Goal: Find specific page/section: Find specific page/section

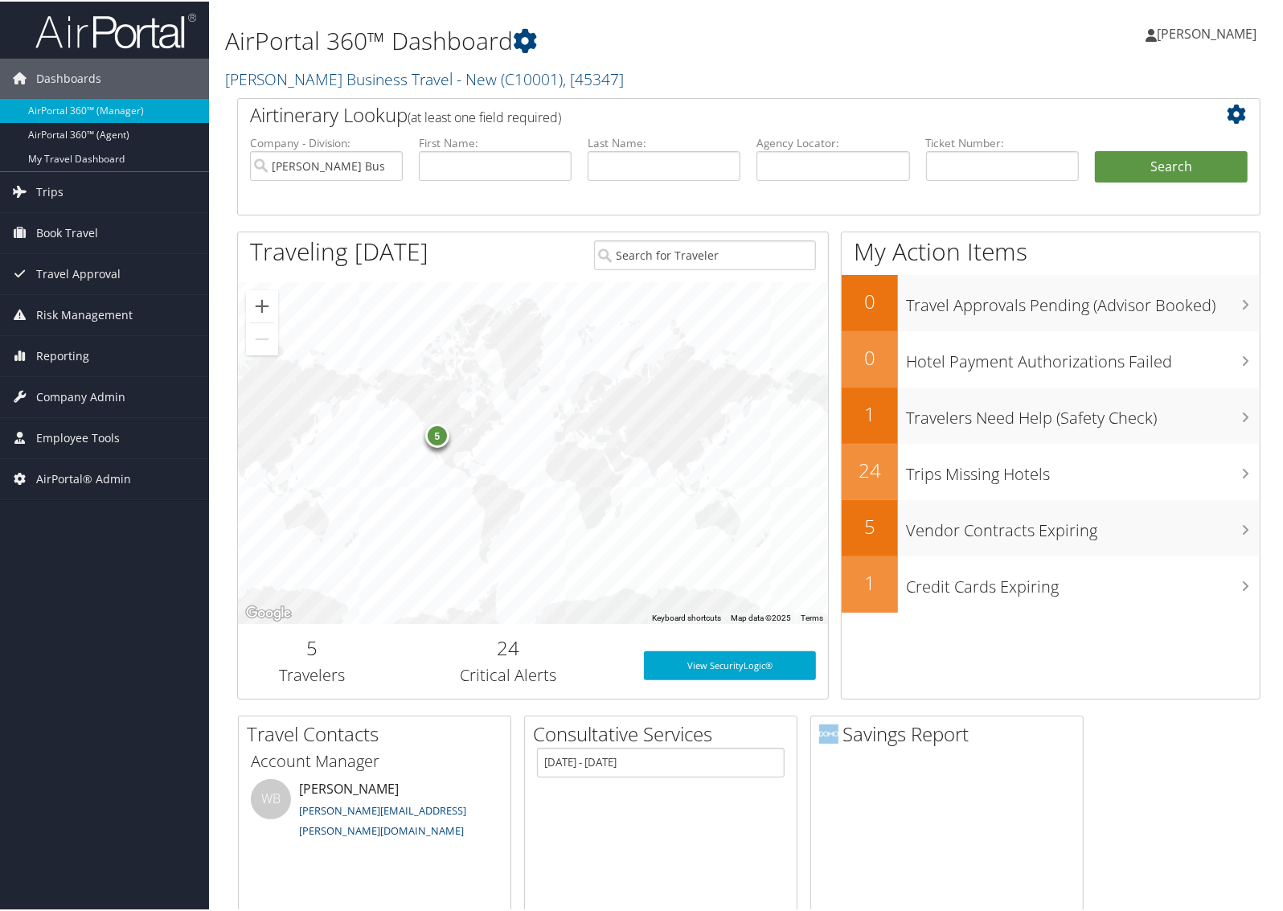
click at [276, 88] on h2 "Christopherson Business Travel - New ( C10001 ) , [ 45347 ]" at bounding box center [574, 76] width 698 height 27
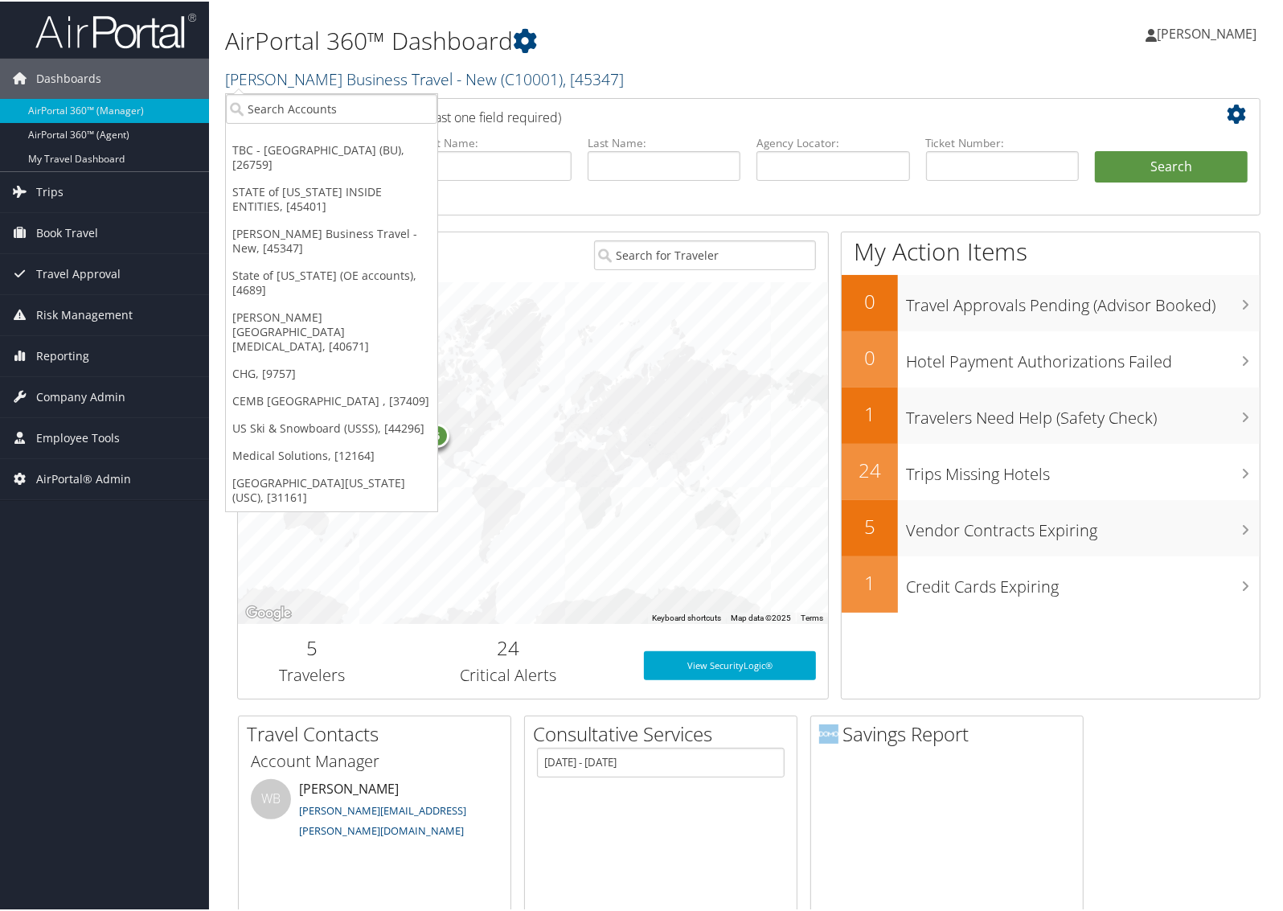
click at [276, 67] on link "Christopherson Business Travel - New ( C10001 ) , [ 45347 ]" at bounding box center [424, 78] width 399 height 22
click at [273, 103] on input "search" at bounding box center [331, 107] width 211 height 30
type input "302096"
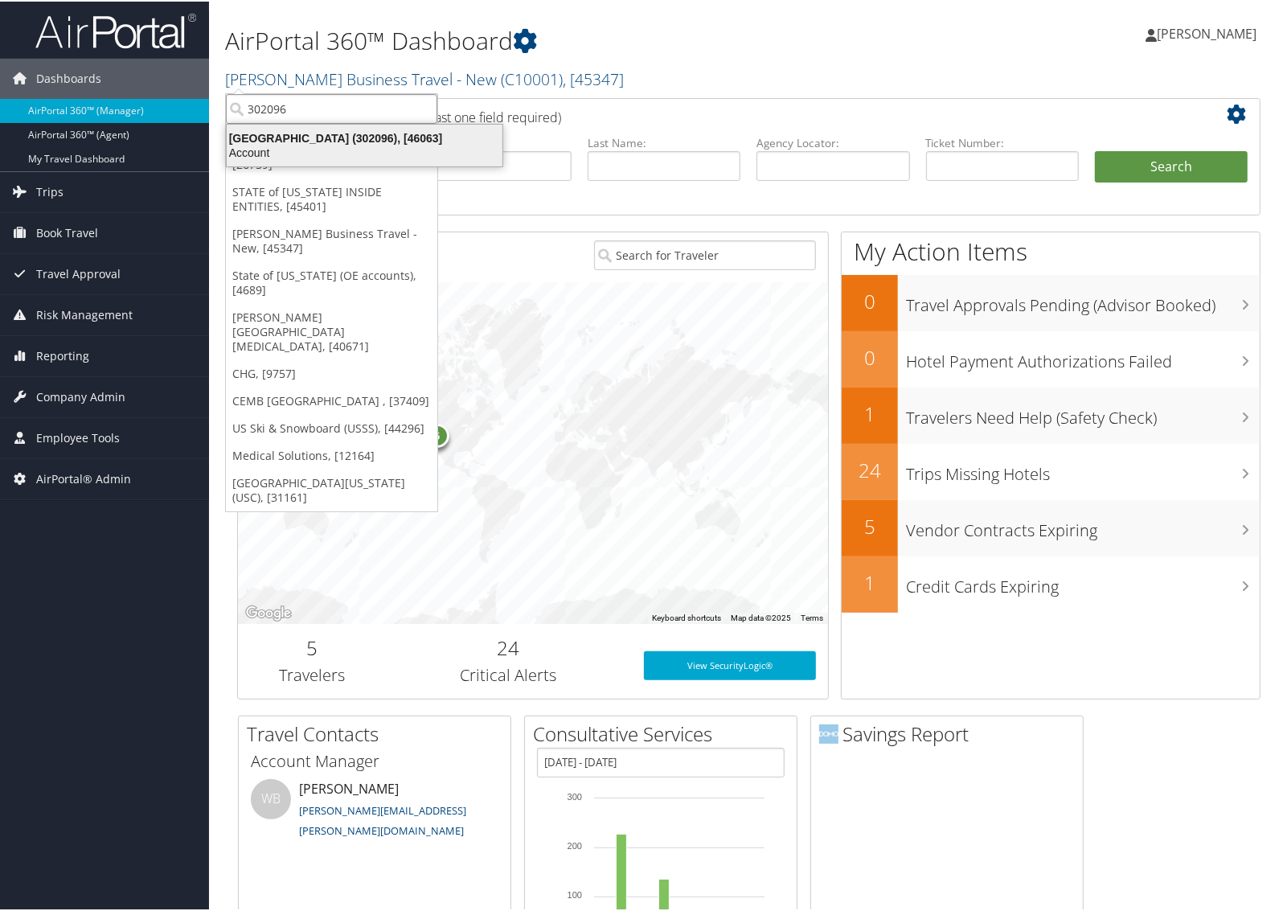
click at [281, 133] on div "Sonaca North America (302096), [46063]" at bounding box center [364, 136] width 295 height 14
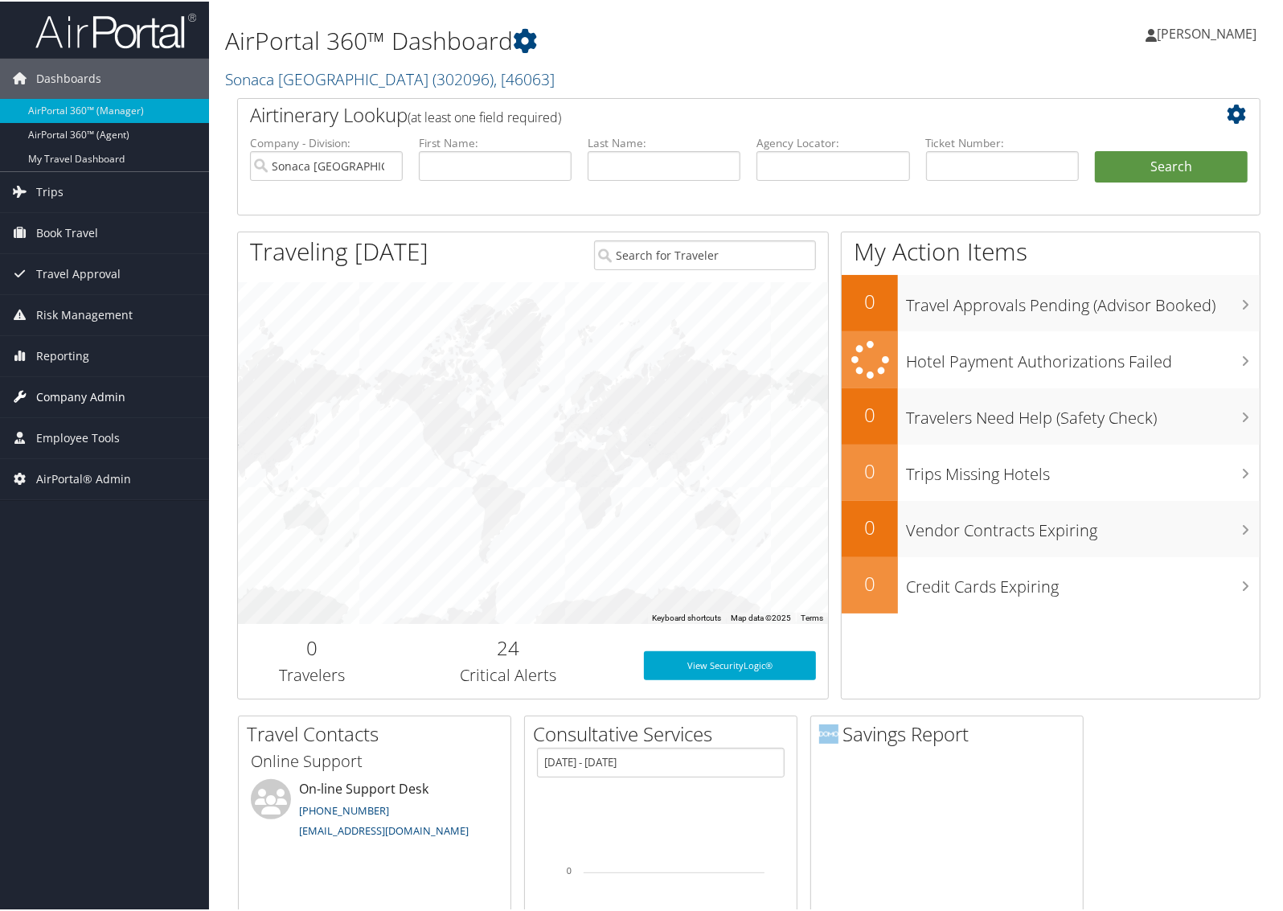
click at [74, 403] on span "Company Admin" at bounding box center [80, 395] width 89 height 40
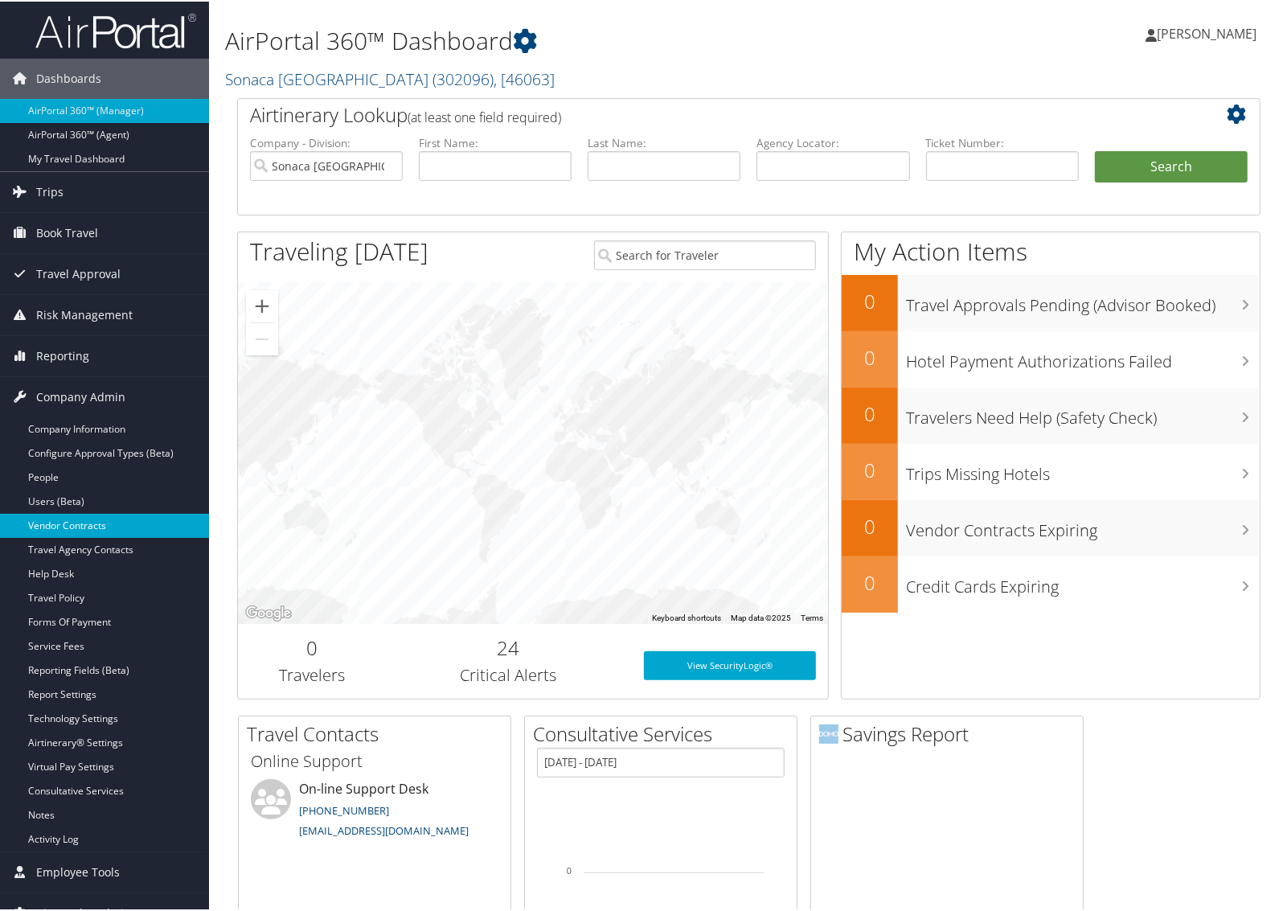
click at [85, 519] on link "Vendor Contracts" at bounding box center [104, 524] width 209 height 24
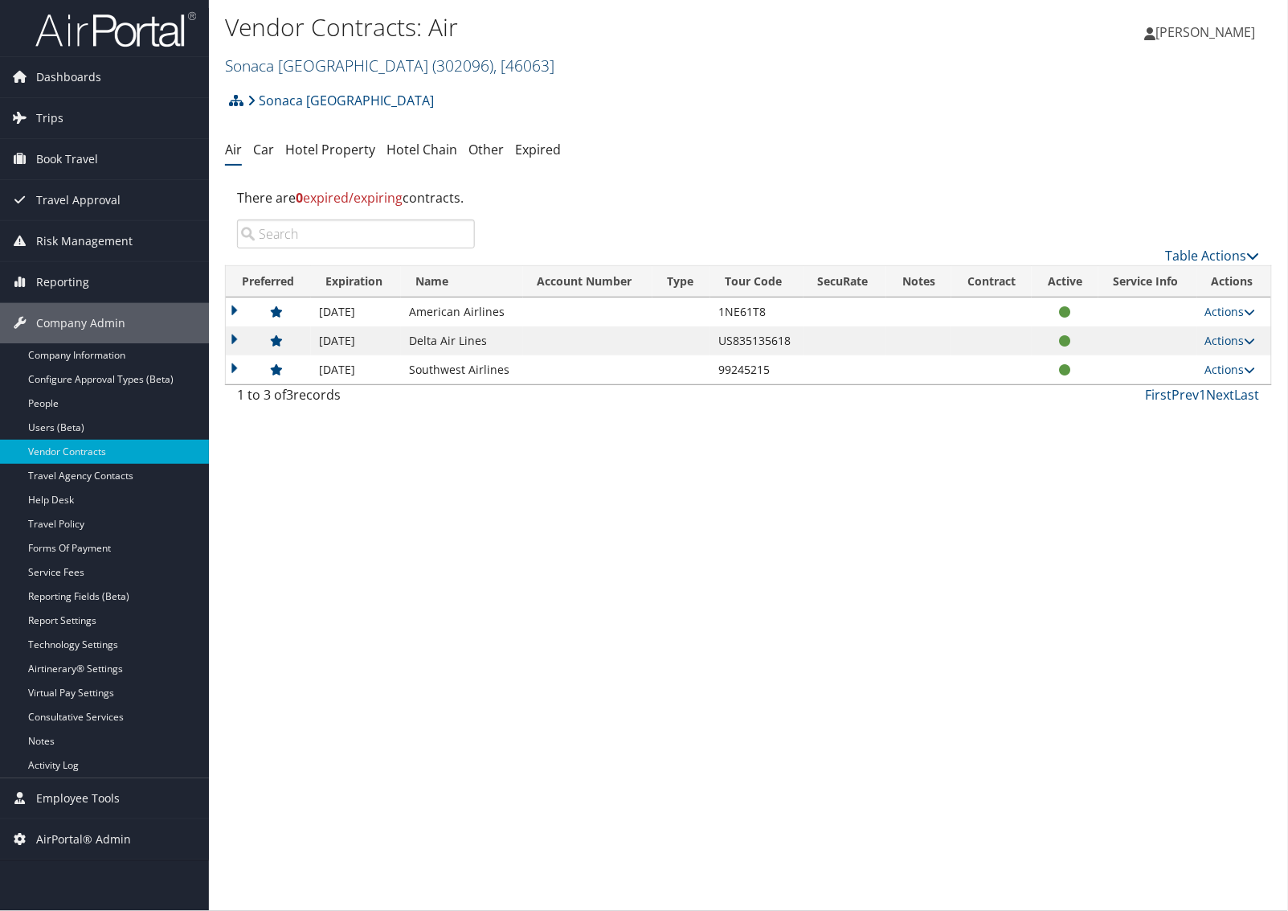
click at [293, 64] on link "Sonaca North America ( 302096 ) , [ 46063 ]" at bounding box center [389, 66] width 329 height 22
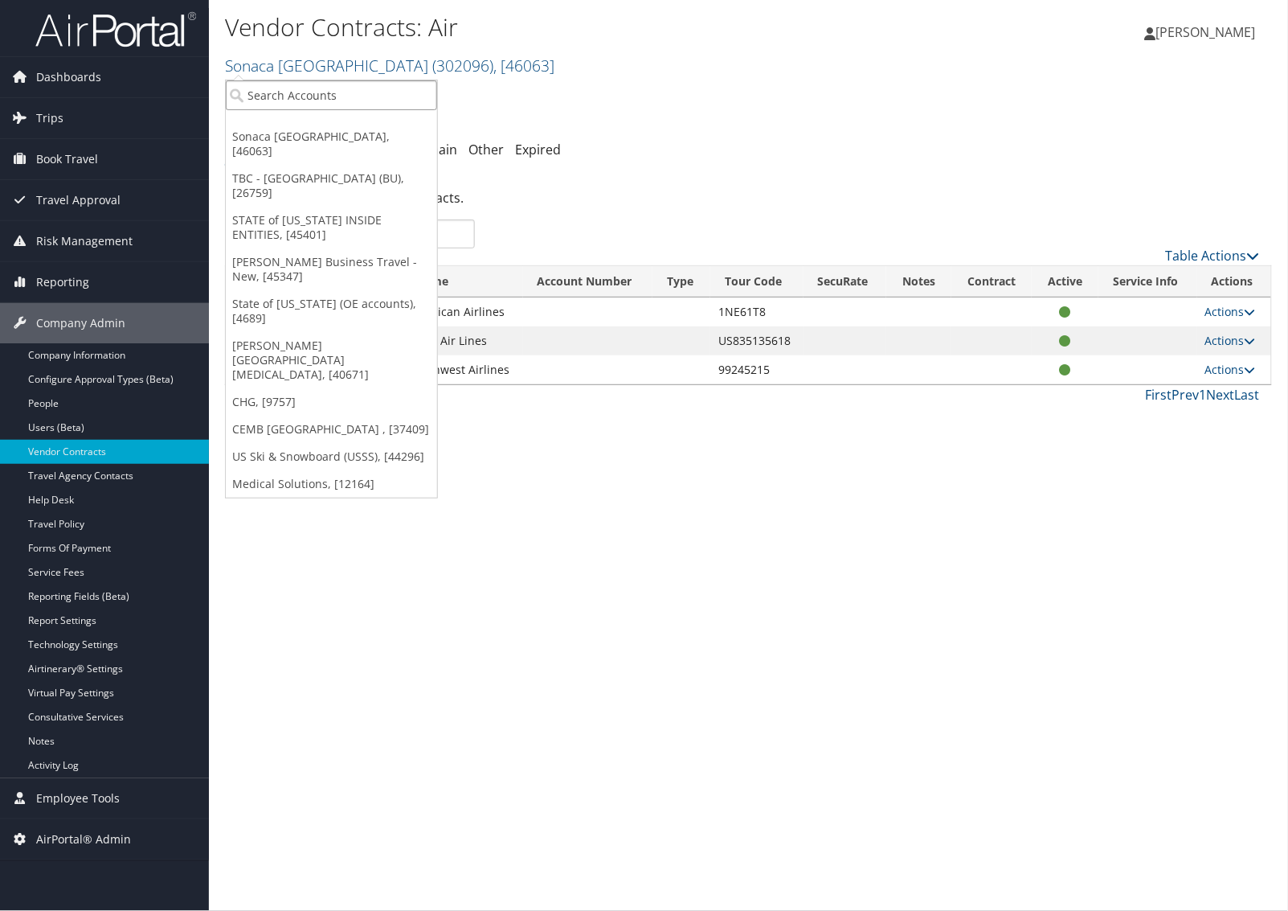
click at [289, 89] on input "search" at bounding box center [331, 95] width 211 height 30
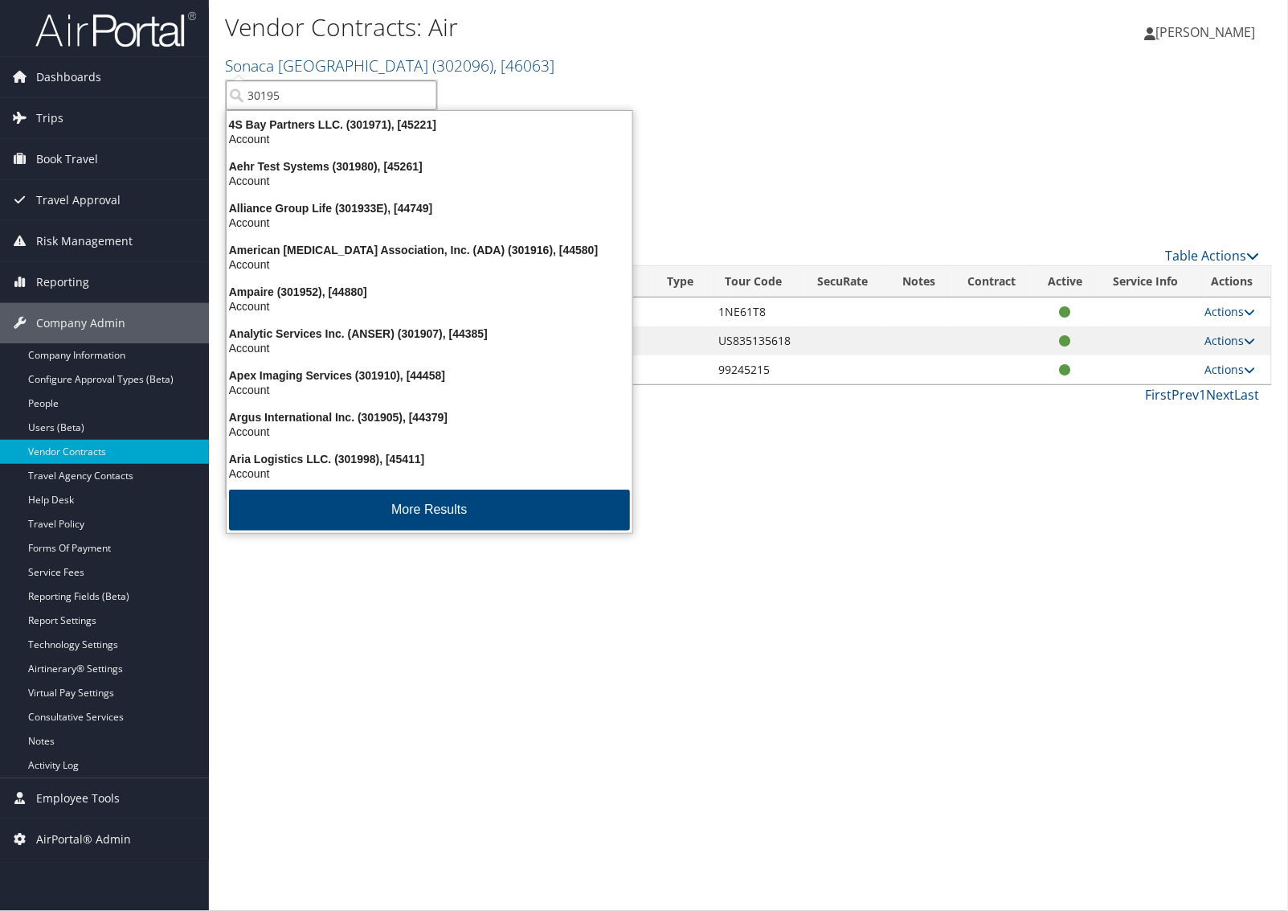
type input "301953"
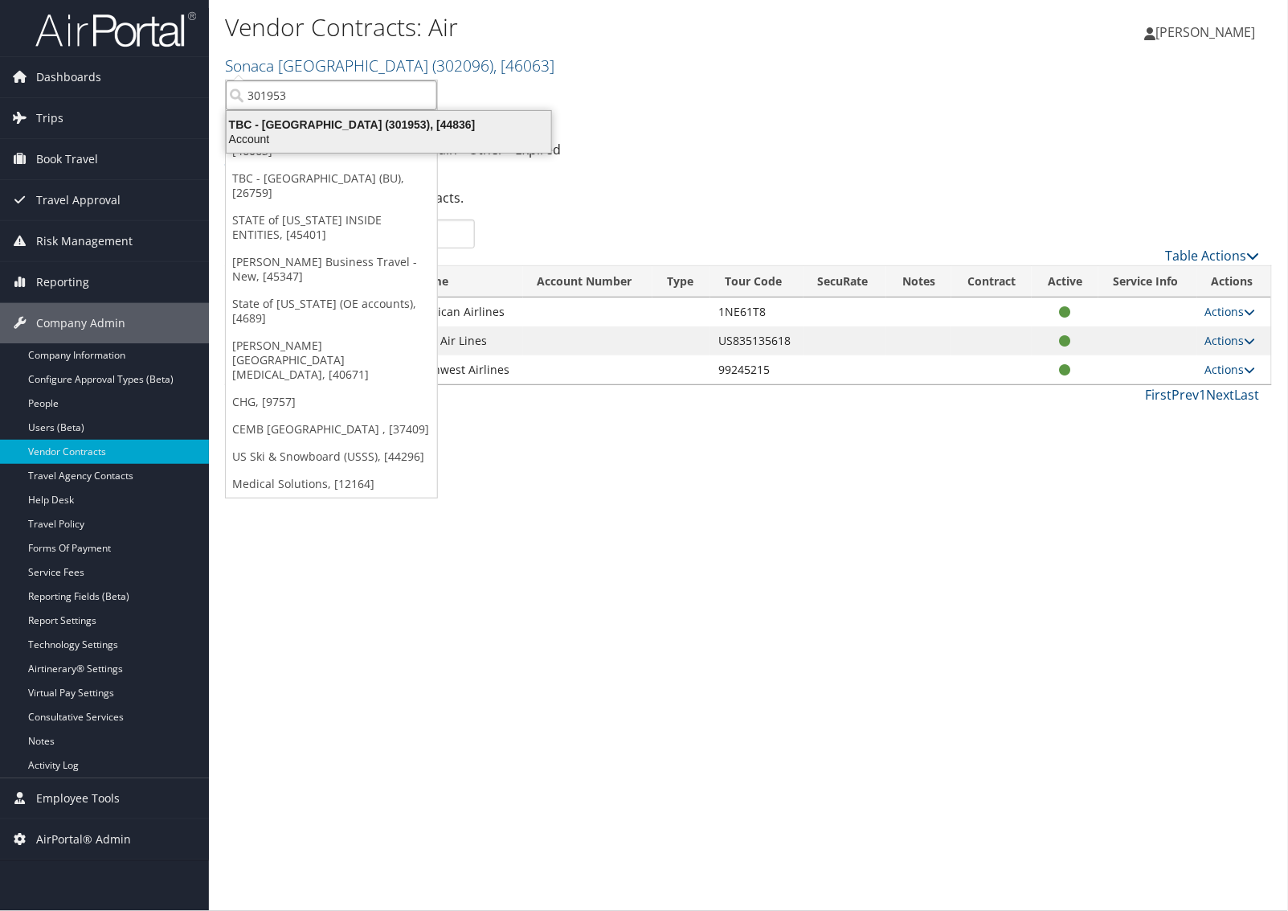
click at [335, 130] on div "TBC - Northeastern University (301953), [44836]" at bounding box center [389, 124] width 344 height 14
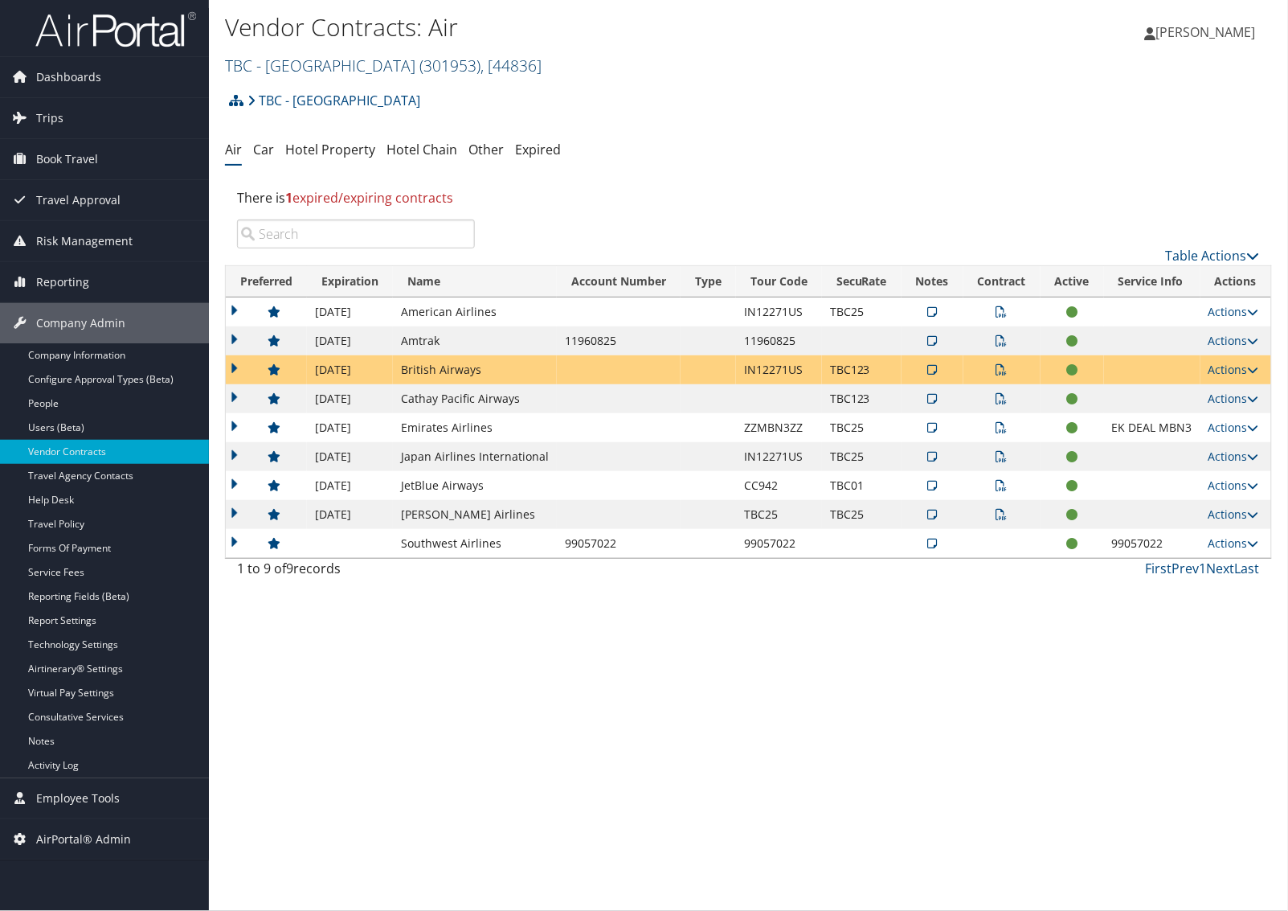
click at [283, 64] on link "TBC - [GEOGRAPHIC_DATA] ( 301953 ) , [ 44836 ]" at bounding box center [383, 66] width 317 height 22
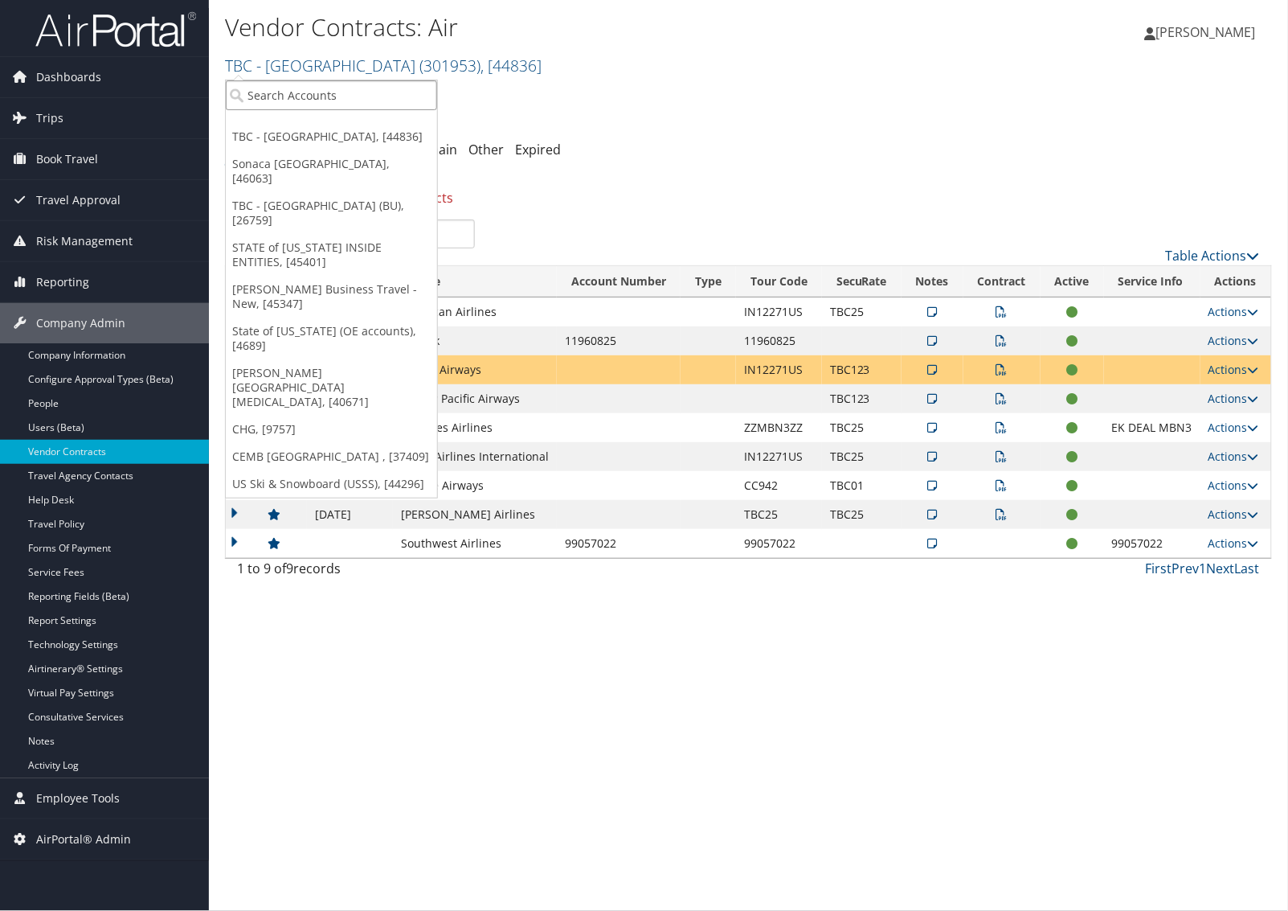
click at [289, 98] on input "search" at bounding box center [331, 95] width 211 height 30
type input "radiance"
click at [334, 127] on div "Radiance Technologies (301046), [30247]" at bounding box center [366, 124] width 299 height 14
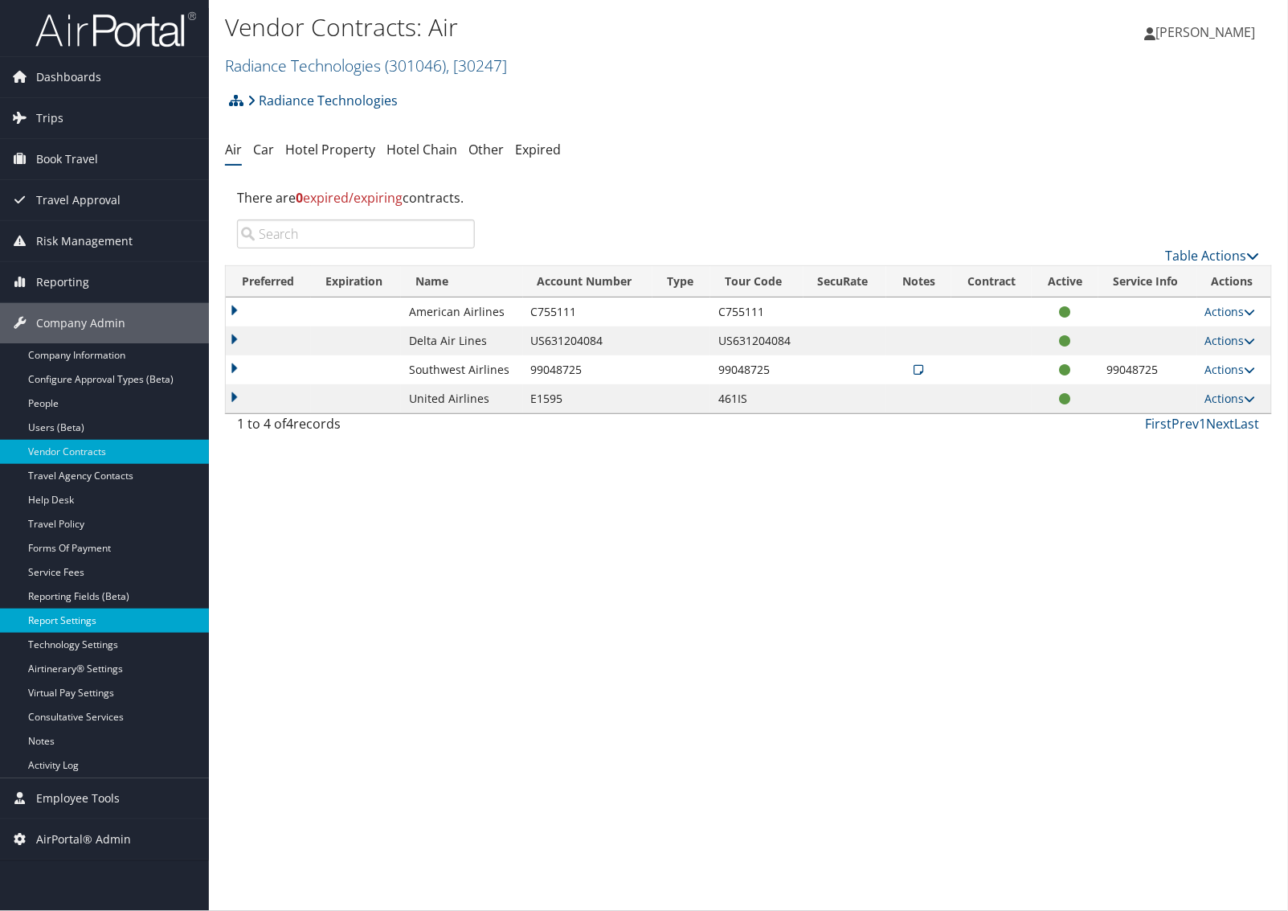
click at [94, 612] on link "Report Settings" at bounding box center [104, 620] width 209 height 24
